Goal: Transaction & Acquisition: Purchase product/service

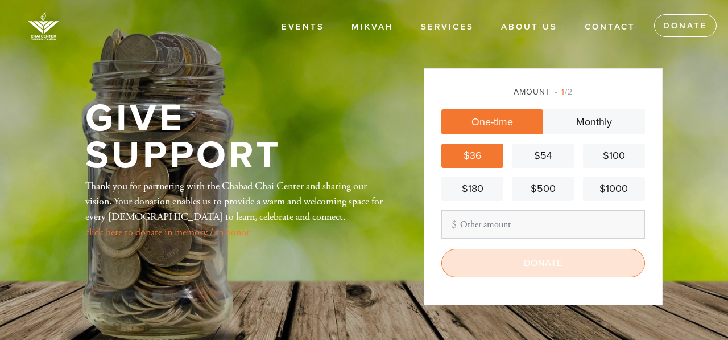
click at [529, 257] on input "Donate" at bounding box center [544, 263] width 204 height 28
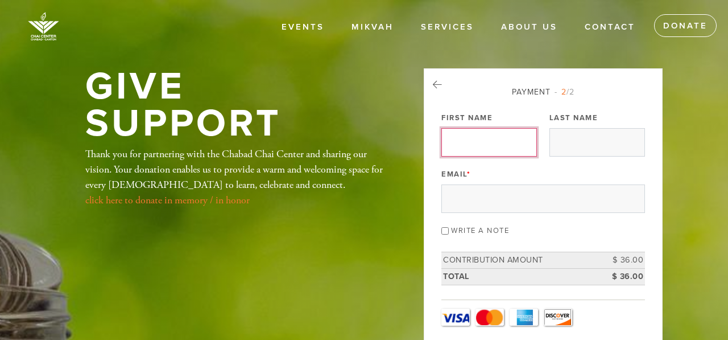
click at [456, 144] on input "First Name" at bounding box center [490, 142] width 96 height 28
type input "Herb"
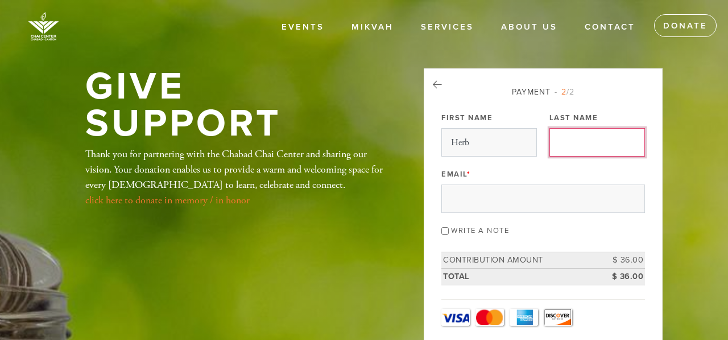
click at [565, 141] on input "Last Name" at bounding box center [598, 142] width 96 height 28
type input "Lamb"
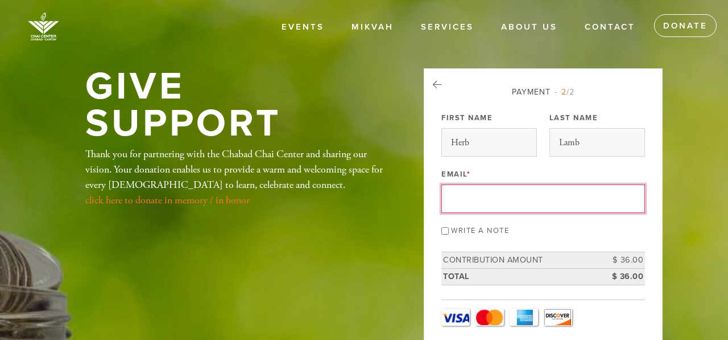
click at [467, 200] on input "Email *" at bounding box center [544, 198] width 204 height 28
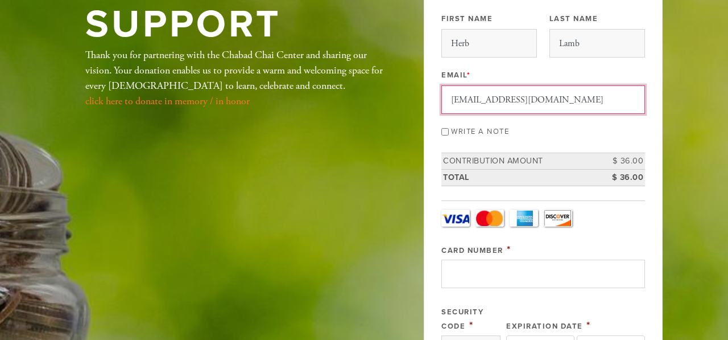
scroll to position [108, 0]
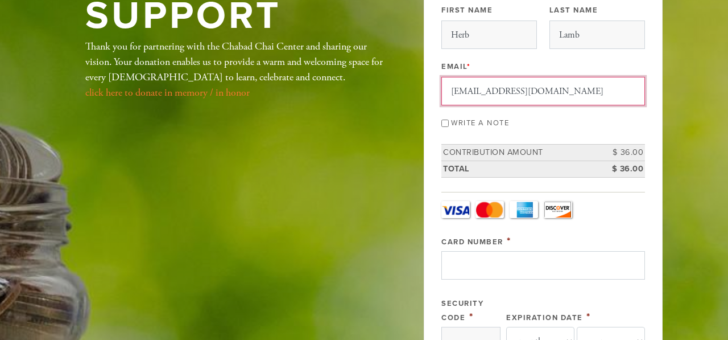
type input "[EMAIL_ADDRESS][DOMAIN_NAME]"
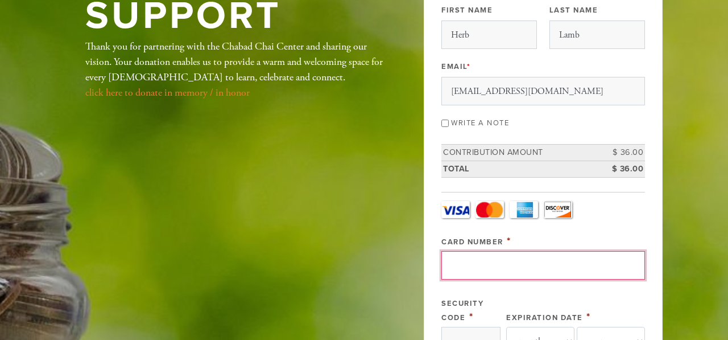
click at [452, 261] on input "Card Number" at bounding box center [544, 265] width 204 height 28
type input "[CREDIT_CARD_NUMBER]"
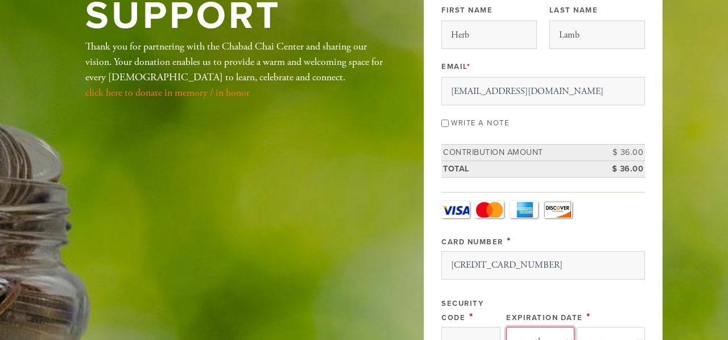
select select "11"
select select "2026"
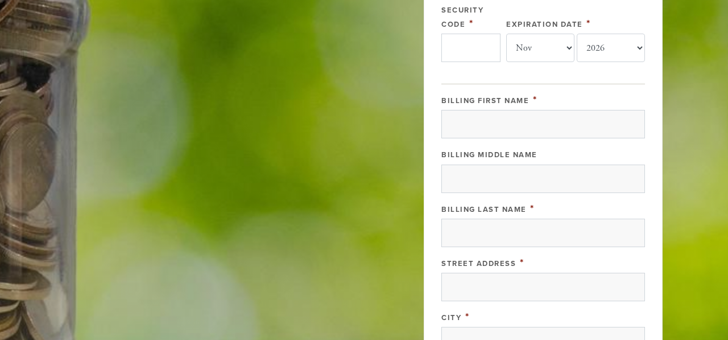
scroll to position [398, 0]
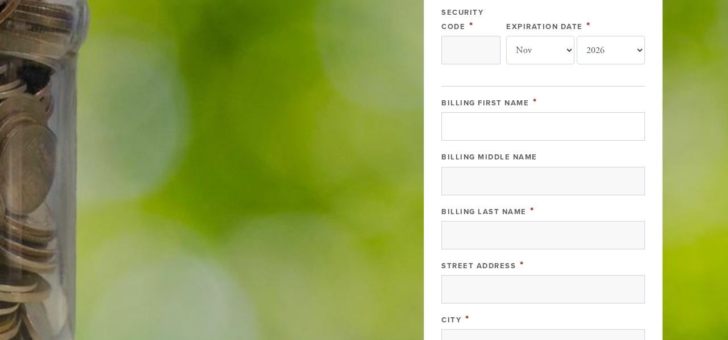
type input "5595919003151868208"
click at [459, 128] on input "Billing First Name" at bounding box center [544, 126] width 204 height 28
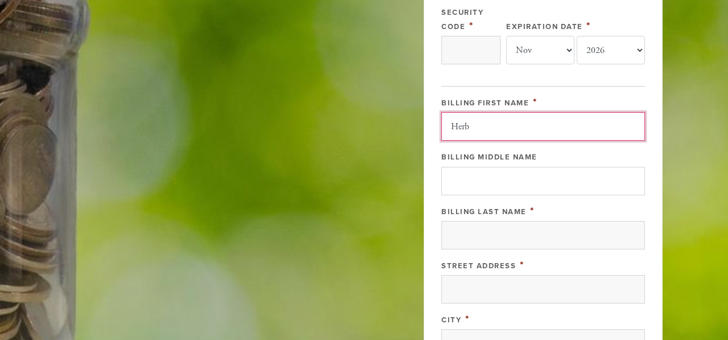
type input "Herb"
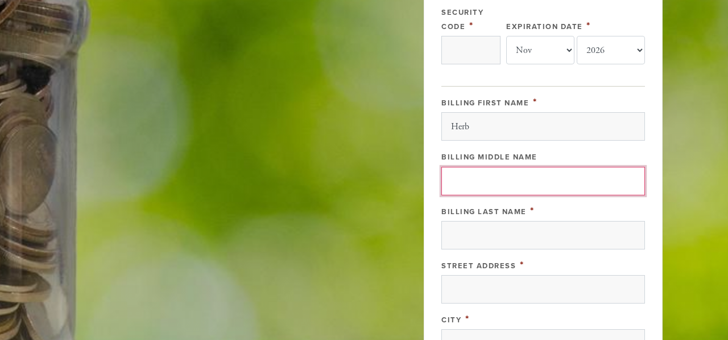
click at [459, 179] on input "Billing Middle Name" at bounding box center [544, 181] width 204 height 28
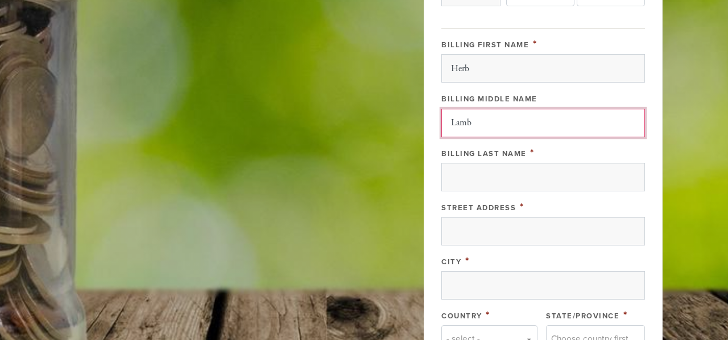
scroll to position [461, 0]
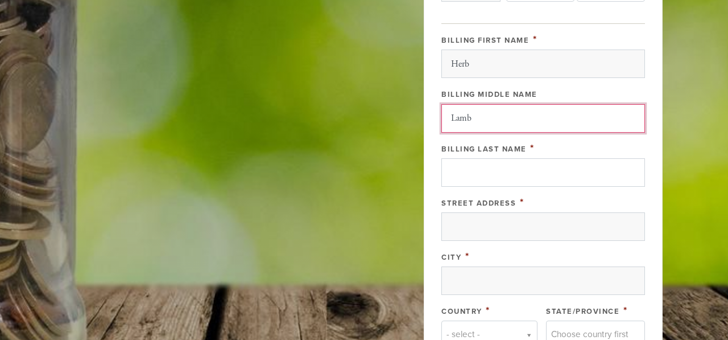
type input "Lamb"
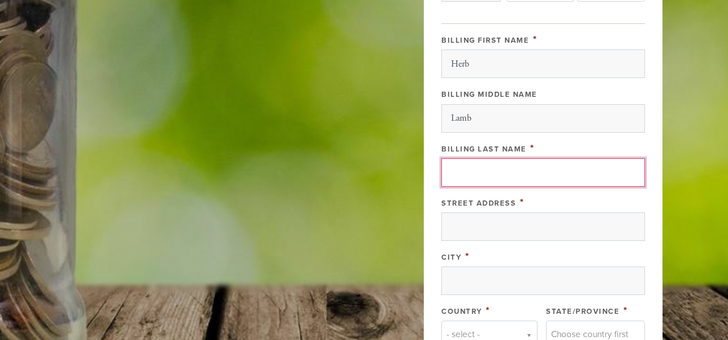
click at [456, 167] on input "Billing Last Name" at bounding box center [544, 172] width 204 height 28
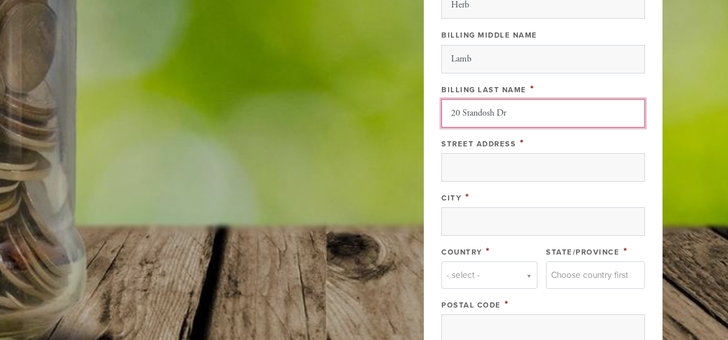
type input "20 Standosh Dr"
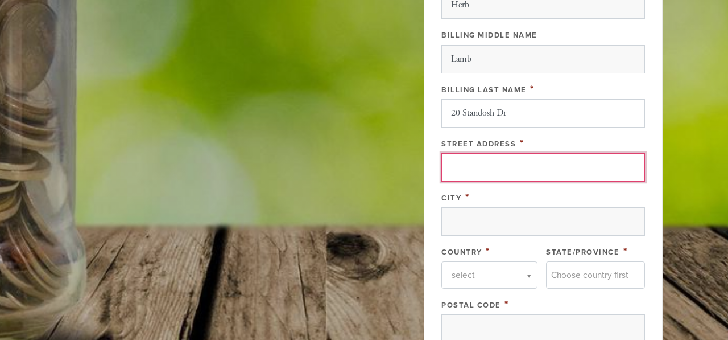
click at [456, 167] on input "Street Address" at bounding box center [544, 167] width 204 height 28
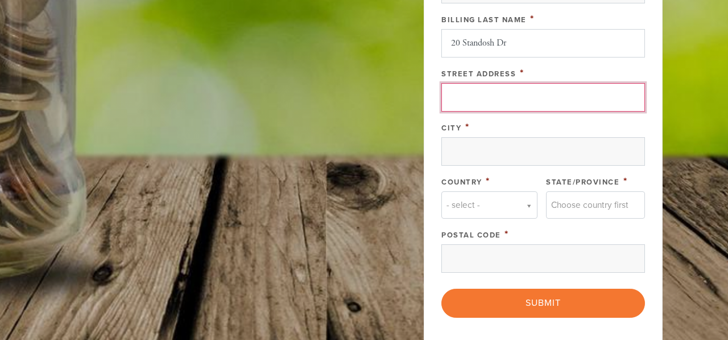
scroll to position [598, 0]
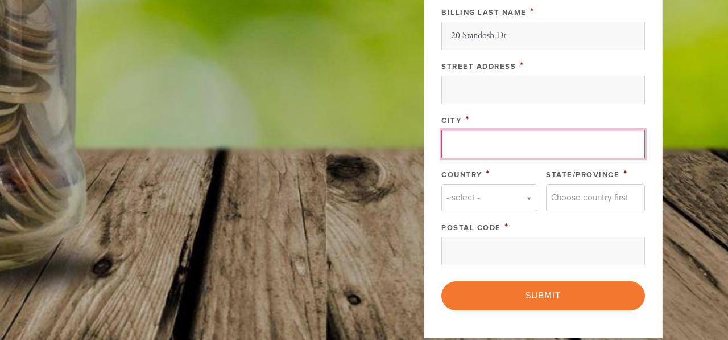
click at [458, 145] on input "City" at bounding box center [544, 144] width 204 height 28
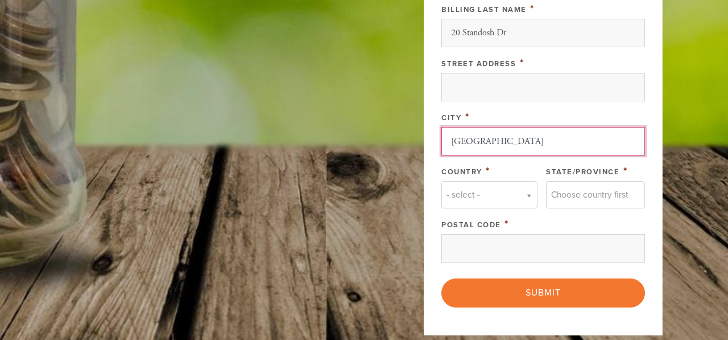
type input "[GEOGRAPHIC_DATA]"
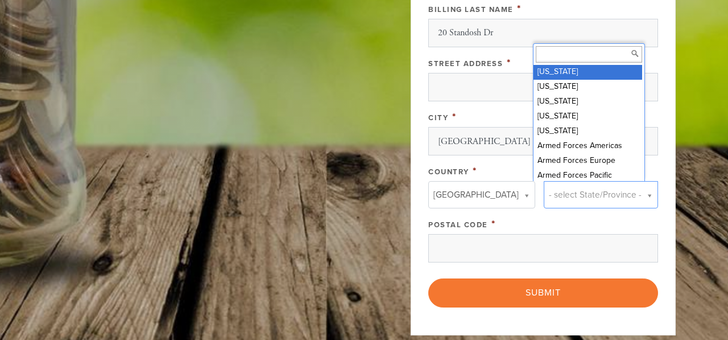
scroll to position [4, 0]
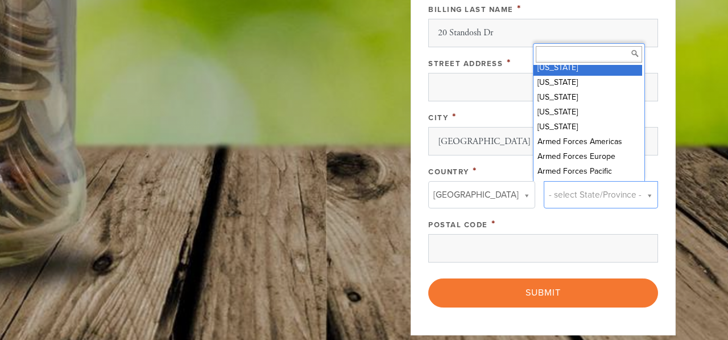
drag, startPoint x: 612, startPoint y: 182, endPoint x: 614, endPoint y: 190, distance: 7.7
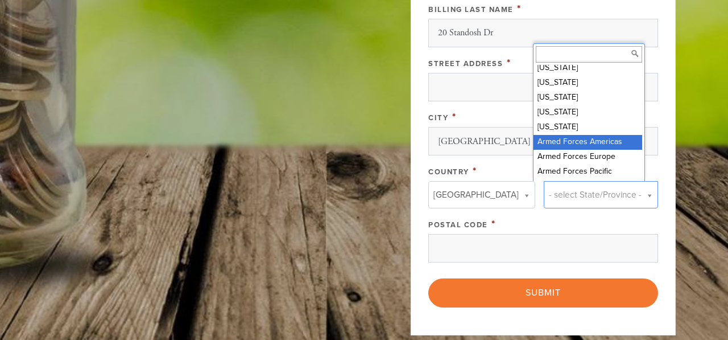
drag, startPoint x: 600, startPoint y: 141, endPoint x: 584, endPoint y: 145, distance: 17.0
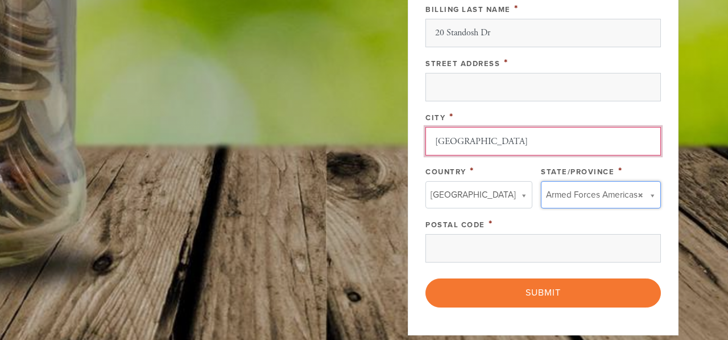
click at [584, 143] on input "[GEOGRAPHIC_DATA]" at bounding box center [544, 141] width 236 height 28
drag, startPoint x: 584, startPoint y: 143, endPoint x: 584, endPoint y: 205, distance: 62.0
click at [585, 205] on div "Billing First Name * [PERSON_NAME] Billing Middle Name Lamb Billing Last Name *…" at bounding box center [544, 77] width 236 height 369
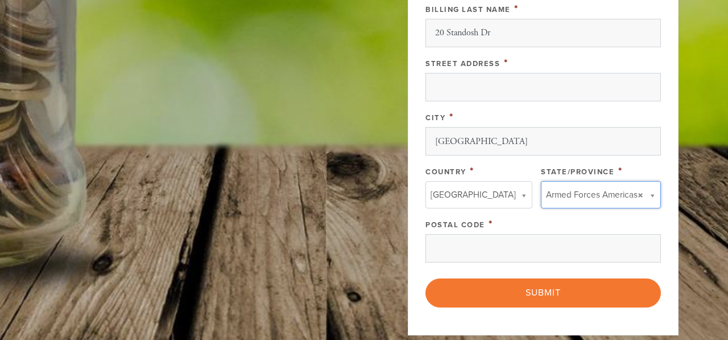
drag, startPoint x: 645, startPoint y: 151, endPoint x: 643, endPoint y: 186, distance: 34.8
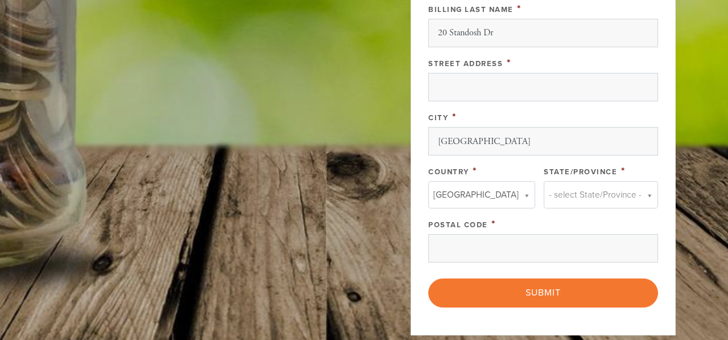
click at [627, 193] on link "- select State/Province -" at bounding box center [601, 194] width 114 height 27
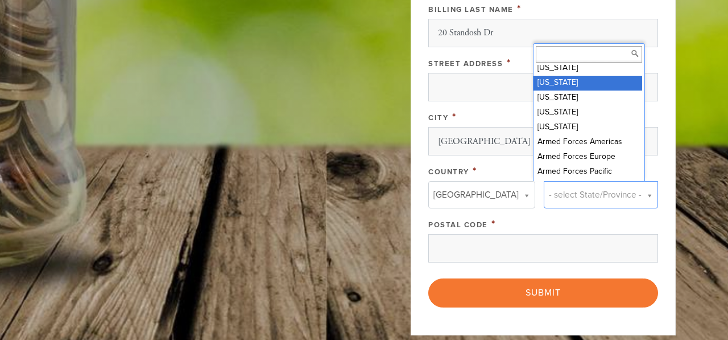
scroll to position [0, 0]
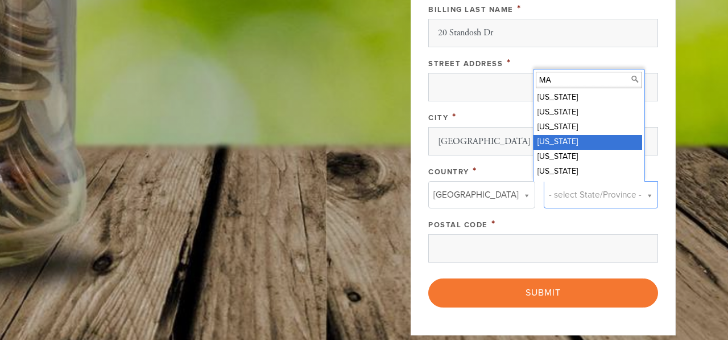
type input "MA"
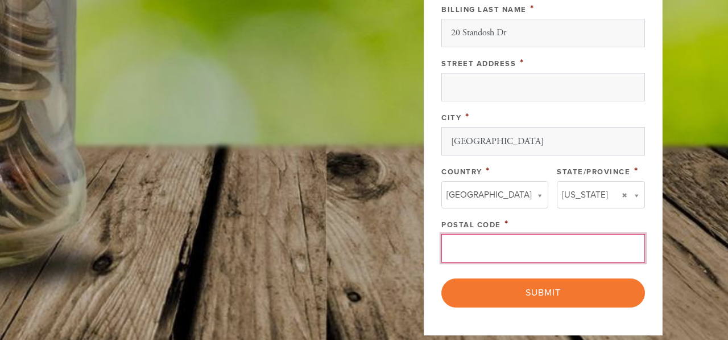
click at [491, 238] on input "Postal Code" at bounding box center [544, 248] width 204 height 28
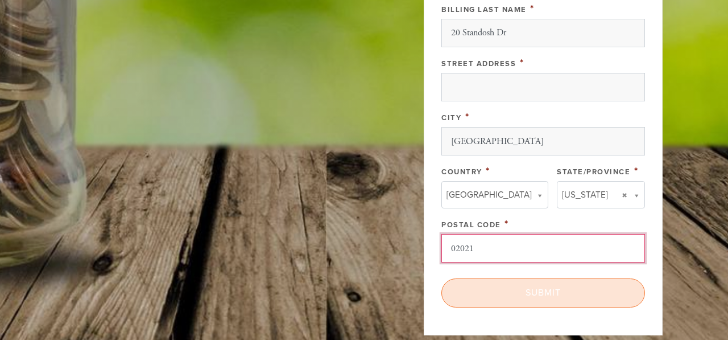
type input "02021"
click at [539, 291] on input "Submit" at bounding box center [544, 292] width 204 height 28
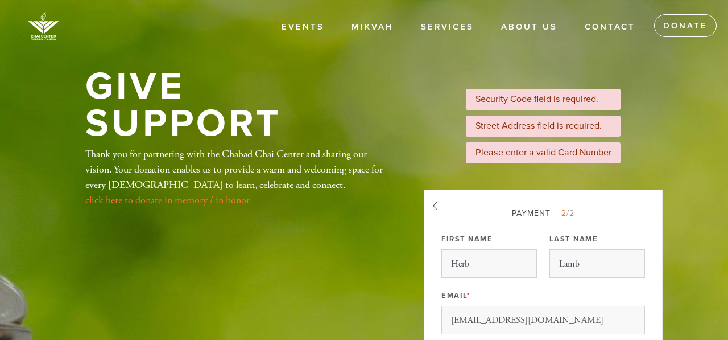
select select "11"
select select "2026"
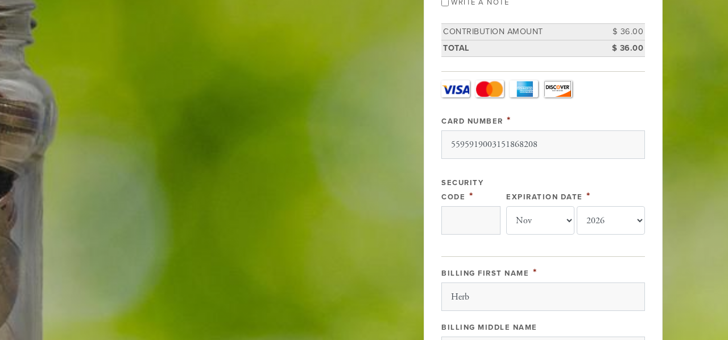
click at [462, 229] on input "Security Code" at bounding box center [471, 220] width 59 height 28
type input "z"
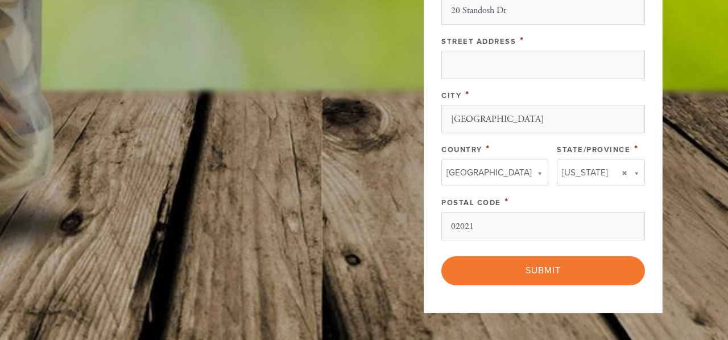
scroll to position [751, 0]
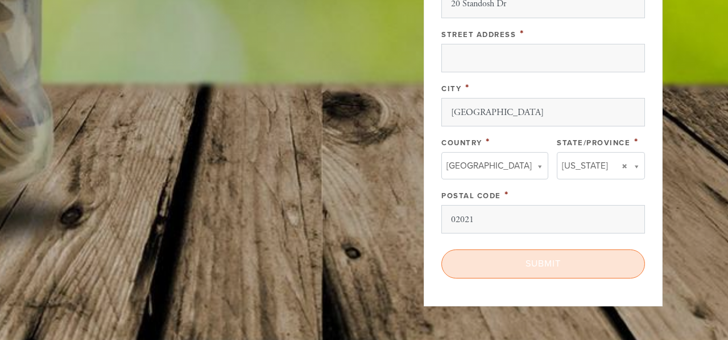
type input "208"
click at [529, 259] on input "Submit" at bounding box center [544, 263] width 204 height 28
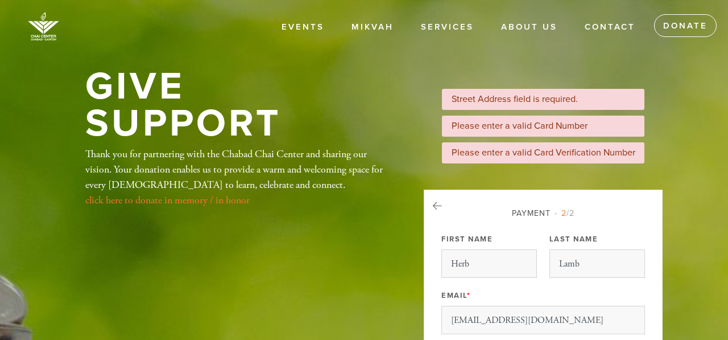
select select "11"
select select "2026"
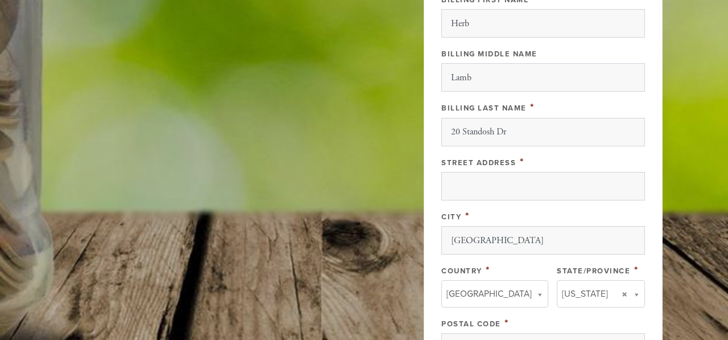
scroll to position [628, 0]
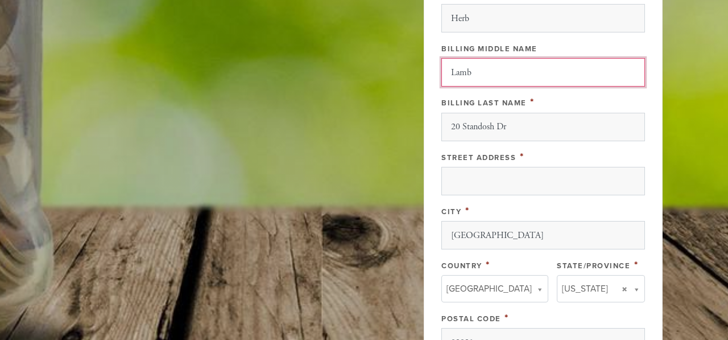
click at [476, 72] on input "Lamb" at bounding box center [544, 72] width 204 height 28
type input "L"
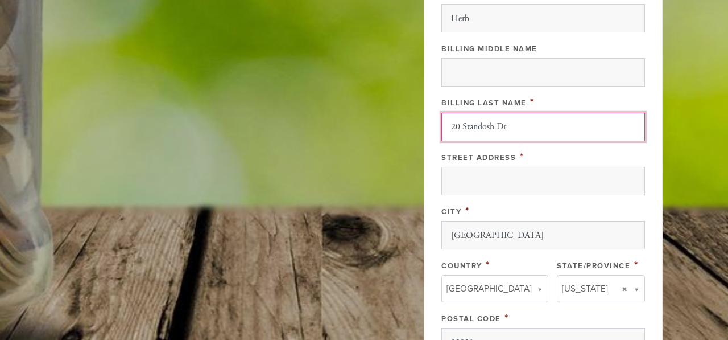
click at [517, 129] on input "20 Standosh Dr" at bounding box center [544, 127] width 204 height 28
type input "2"
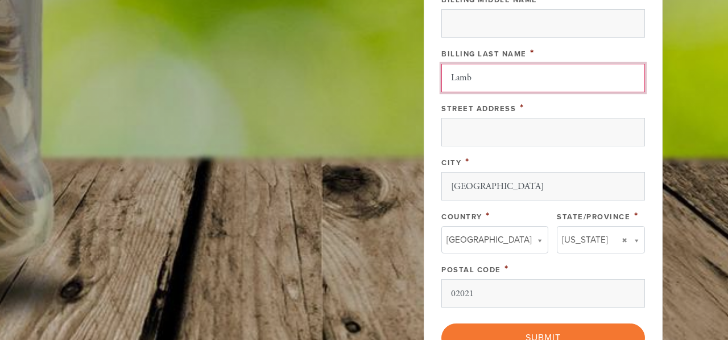
scroll to position [681, 0]
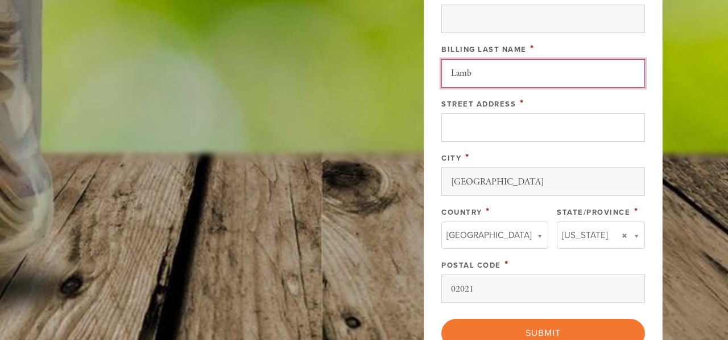
type input "Lamb"
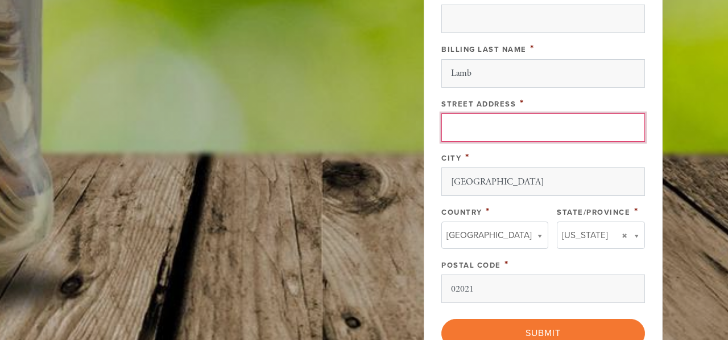
click at [474, 127] on input "Street Address" at bounding box center [544, 127] width 204 height 28
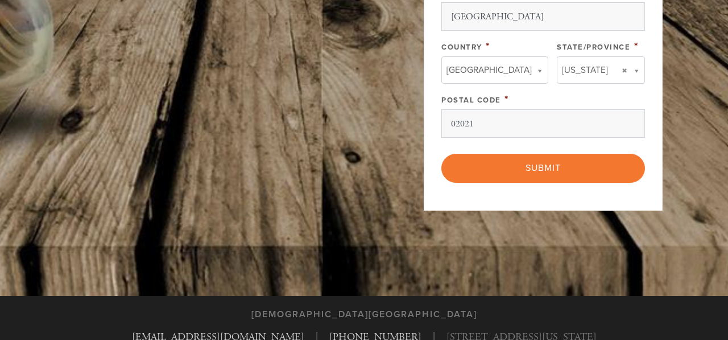
scroll to position [850, 0]
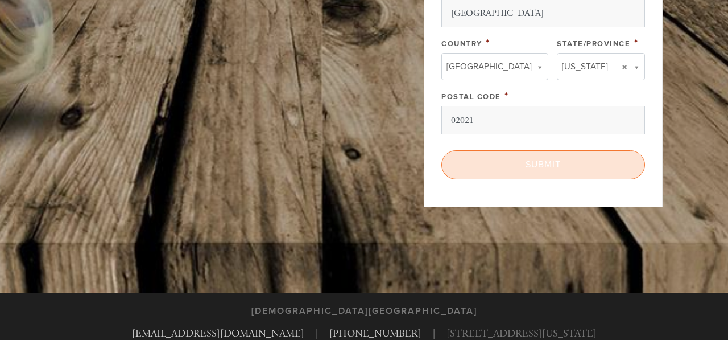
type input "20 [PERSON_NAME] Dr"
click at [535, 158] on input "Submit" at bounding box center [544, 164] width 204 height 28
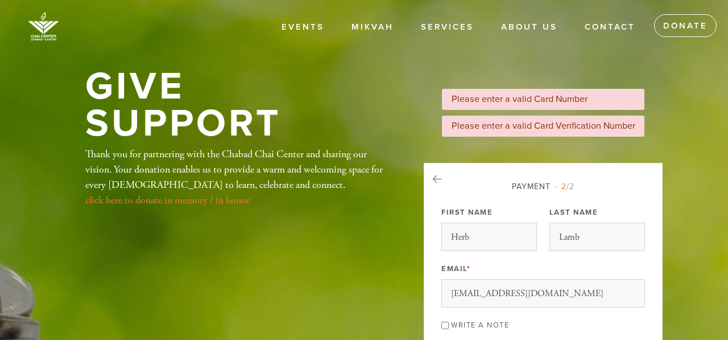
select select "11"
select select "2026"
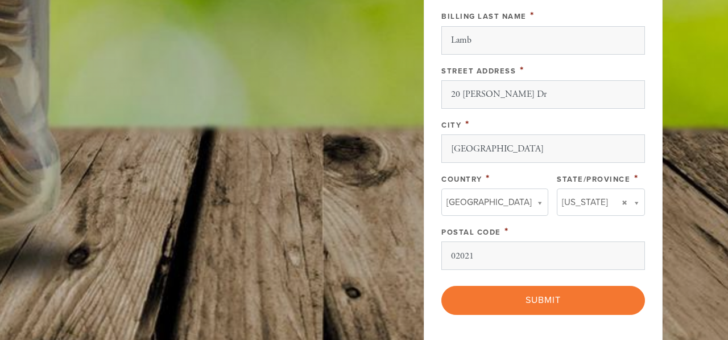
scroll to position [707, 0]
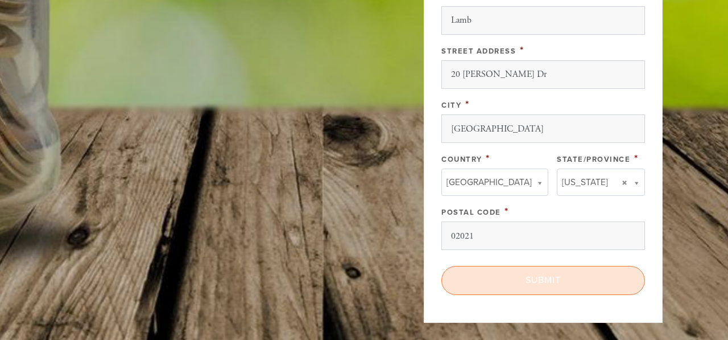
type input "[CREDIT_CARD_NUMBER]"
click at [531, 278] on input "Submit" at bounding box center [544, 280] width 204 height 28
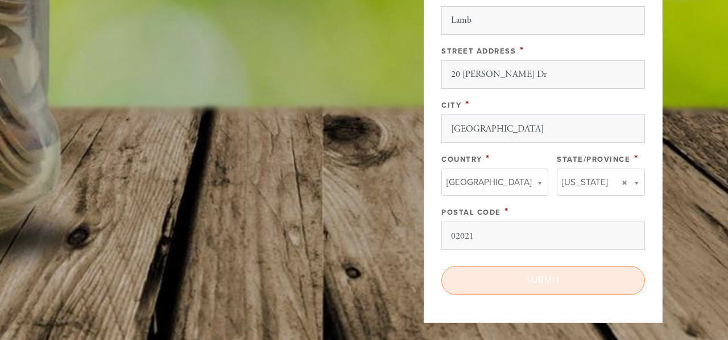
click at [531, 278] on div "< Previous Page Submit" at bounding box center [544, 280] width 204 height 28
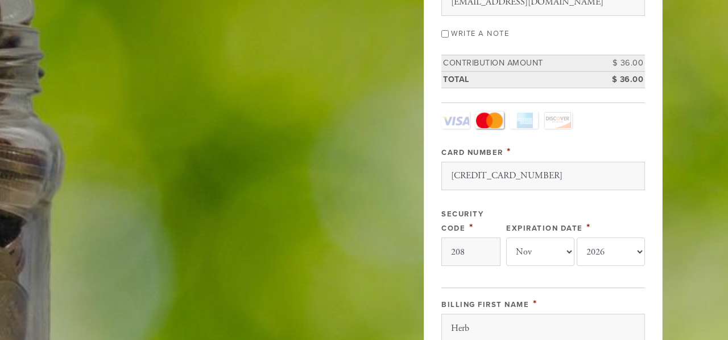
scroll to position [287, 0]
